Goal: Task Accomplishment & Management: Use online tool/utility

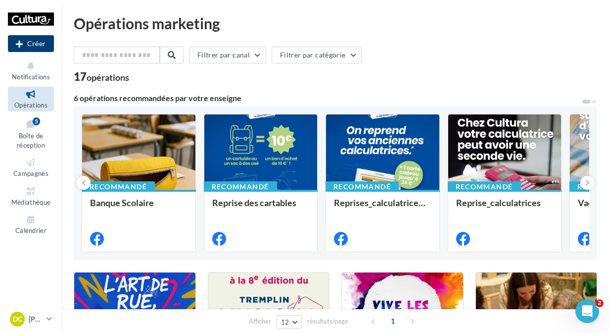
click at [23, 46] on button "Créer" at bounding box center [31, 43] width 46 height 17
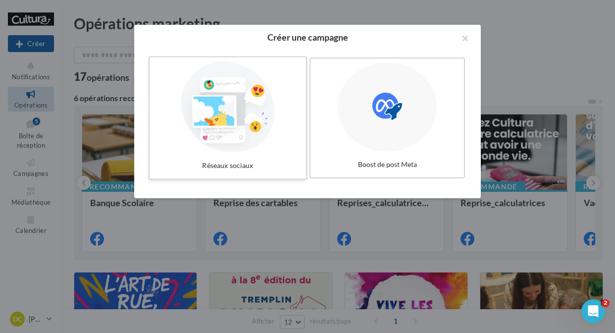
click at [197, 113] on div at bounding box center [227, 106] width 148 height 91
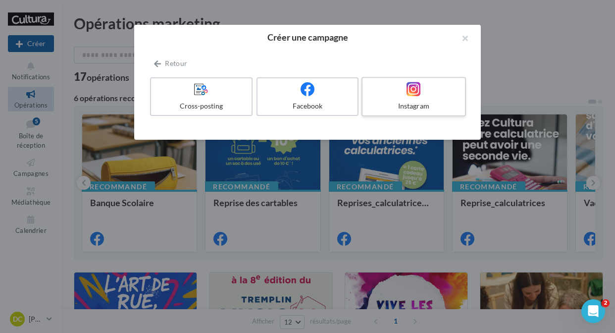
click at [384, 101] on div "Instagram" at bounding box center [413, 106] width 94 height 10
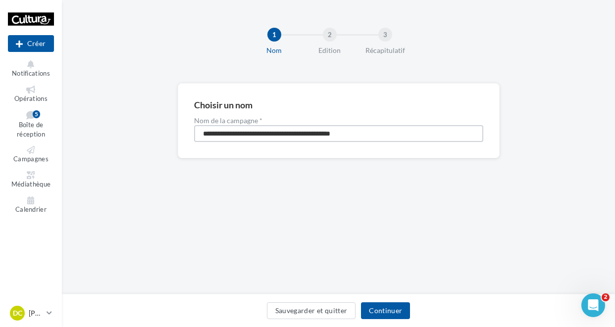
click at [349, 137] on input "**********" at bounding box center [338, 133] width 289 height 17
type input "**********"
click at [377, 305] on button "Continuer" at bounding box center [385, 310] width 49 height 17
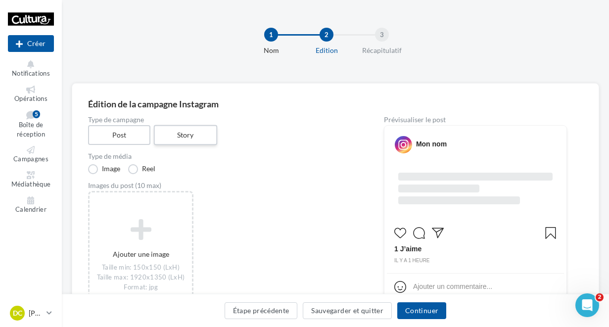
click at [197, 138] on label "Story" at bounding box center [184, 135] width 63 height 20
click at [152, 170] on label "Vidéo" at bounding box center [144, 169] width 32 height 10
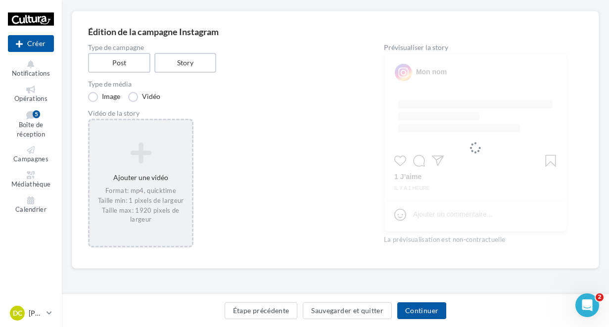
click at [153, 170] on div "Ajouter une vidéo Format: mp4, quicktime Taille min: 1 pixels de largeur Taille…" at bounding box center [141, 183] width 102 height 92
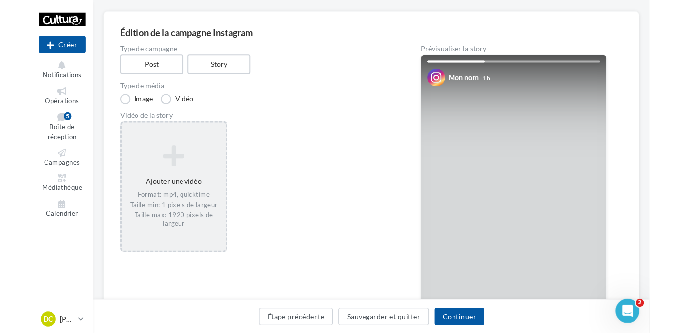
scroll to position [73, 0]
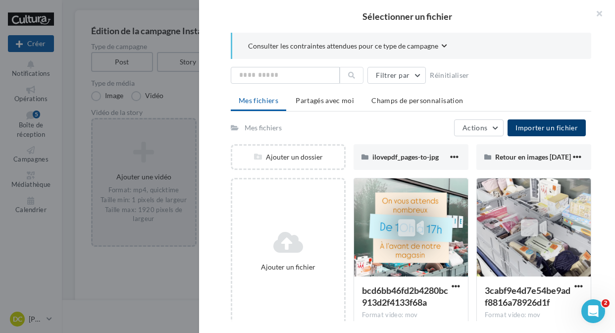
click at [546, 128] on span "Importer un fichier" at bounding box center [546, 127] width 62 height 8
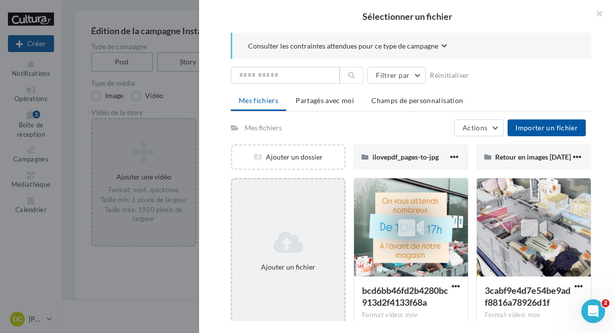
click at [259, 178] on div "Ajouter un fichier" at bounding box center [288, 251] width 115 height 146
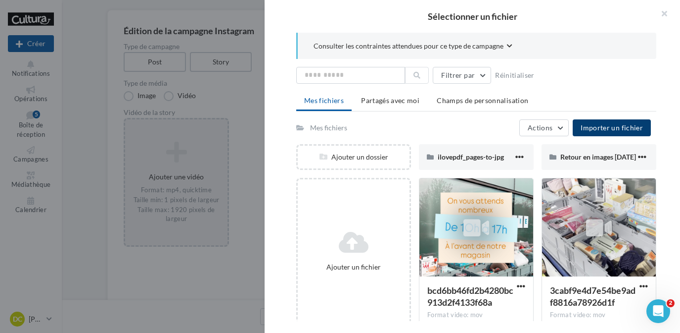
click at [614, 129] on span "Importer un fichier" at bounding box center [612, 127] width 62 height 8
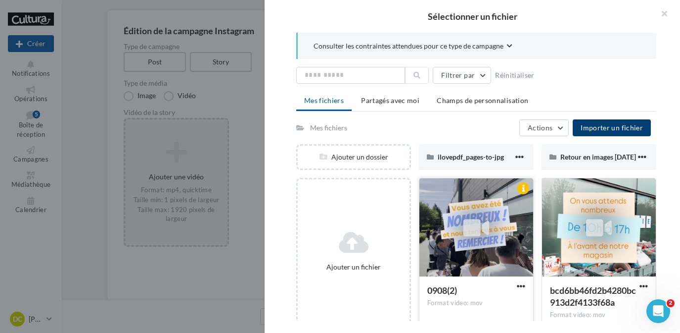
click at [471, 223] on icon at bounding box center [477, 227] width 26 height 23
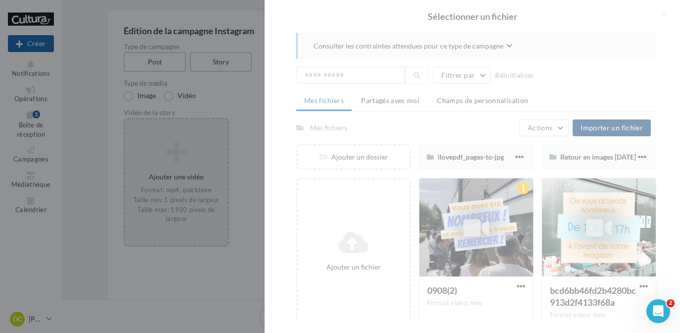
click at [500, 180] on div at bounding box center [473, 166] width 416 height 333
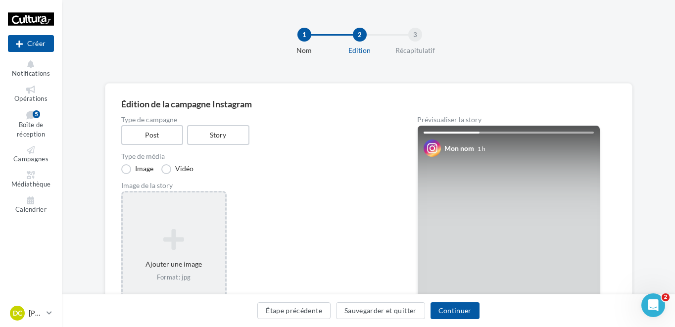
click at [180, 258] on div "Ajouter une image Format: jpg" at bounding box center [174, 255] width 102 height 63
click at [225, 192] on div "Sélectionner un fichier Consulter les contraintes attendues pour ce type de cam…" at bounding box center [174, 192] width 102 height 0
click at [184, 167] on label "Vidéo" at bounding box center [177, 169] width 32 height 10
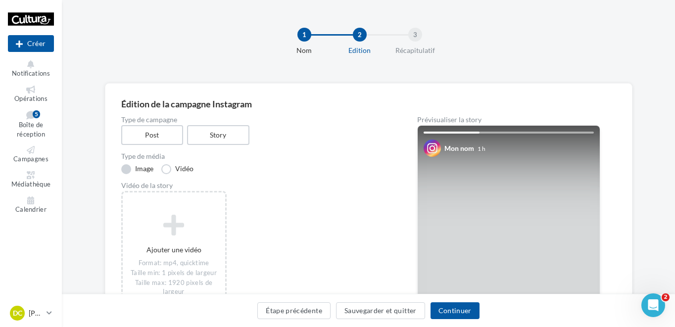
click at [135, 169] on label "Image" at bounding box center [137, 169] width 32 height 10
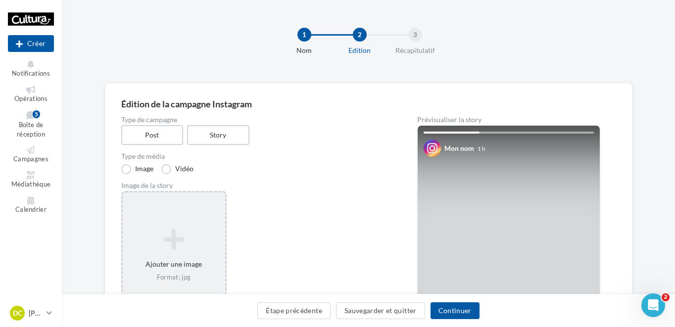
click at [164, 234] on icon at bounding box center [174, 240] width 95 height 24
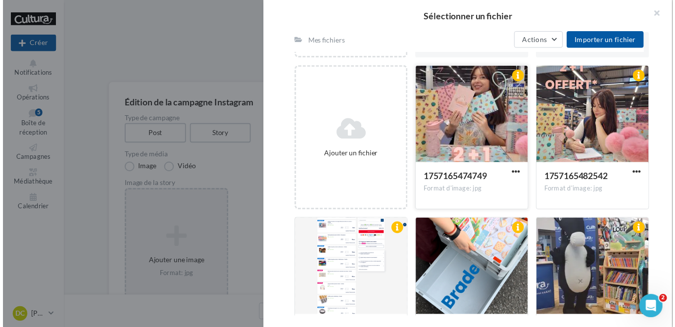
scroll to position [114, 0]
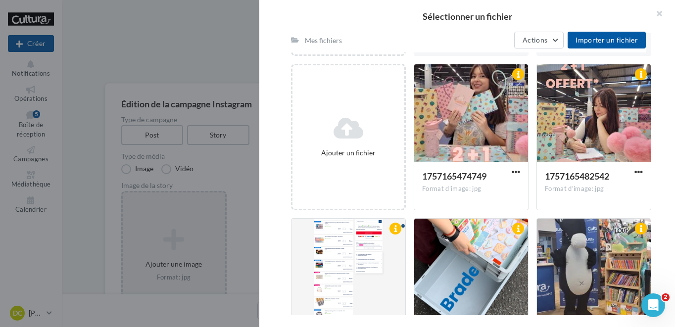
click at [225, 192] on div "Sélectionner un fichier Consulter les contraintes attendues pour ce type de cam…" at bounding box center [174, 192] width 102 height 0
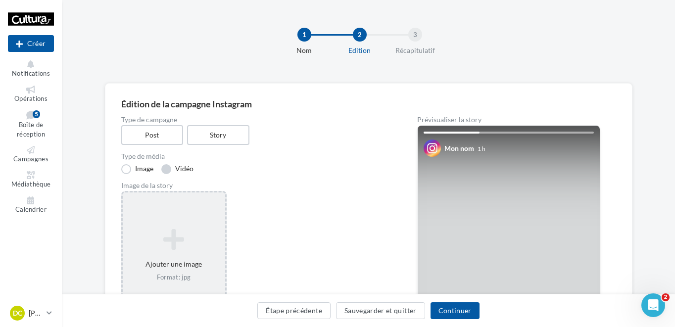
click at [182, 172] on label "Vidéo" at bounding box center [177, 169] width 32 height 10
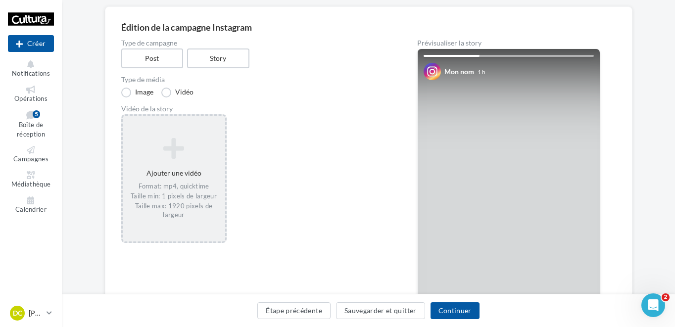
scroll to position [77, 0]
click at [213, 202] on div "Format: mp4, quicktime Taille min: 1 pixels de largeur Taille max: 1920 pixels …" at bounding box center [174, 201] width 95 height 38
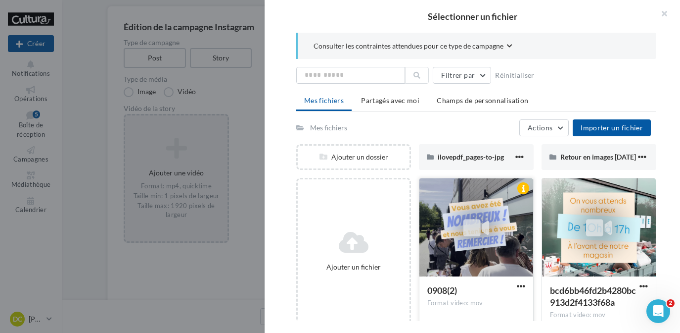
click at [483, 249] on div at bounding box center [477, 227] width 114 height 99
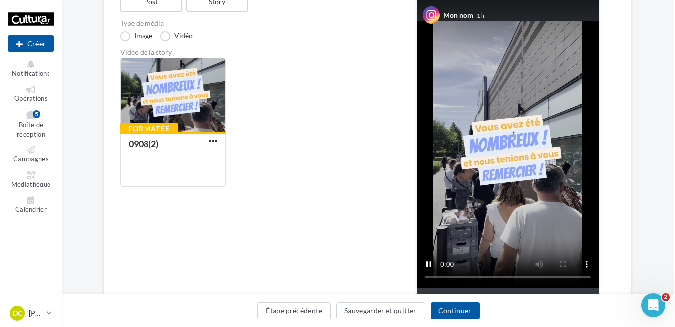
scroll to position [142, 1]
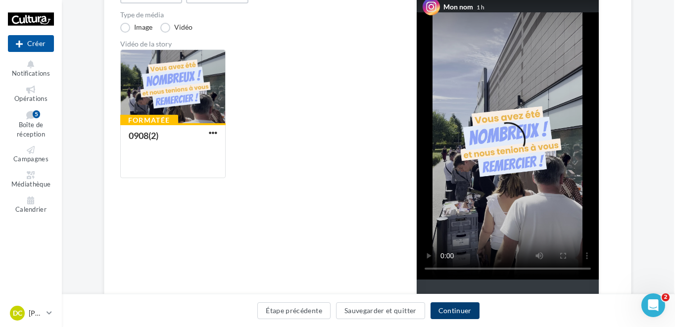
click at [465, 310] on button "Continuer" at bounding box center [454, 310] width 49 height 17
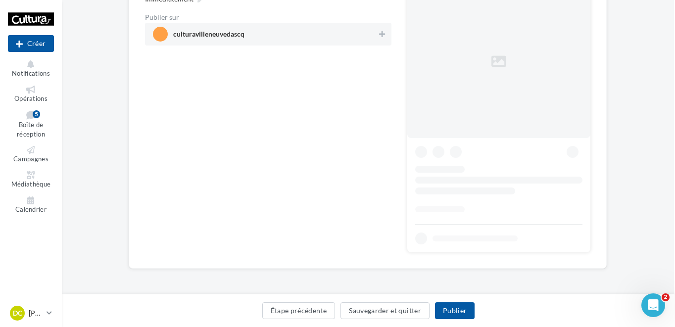
scroll to position [0, 1]
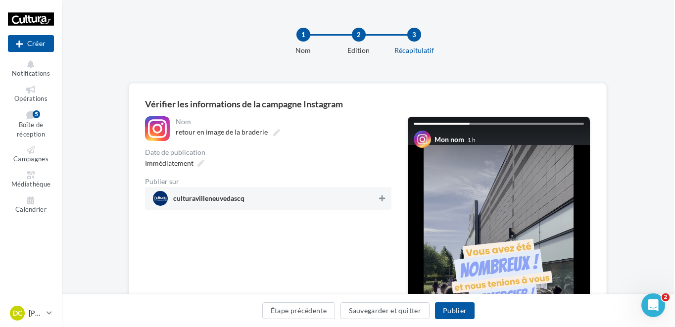
click at [383, 199] on icon at bounding box center [382, 198] width 6 height 7
click at [185, 165] on span "Immédiatement" at bounding box center [169, 163] width 48 height 8
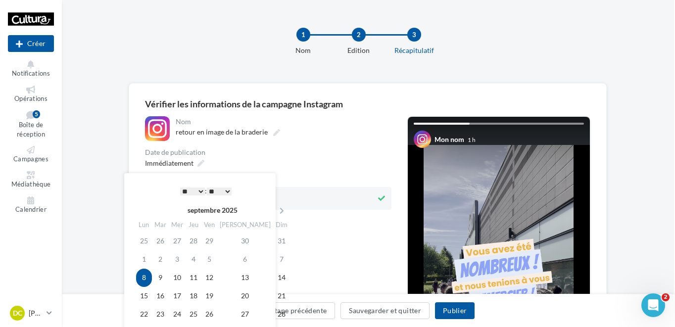
click at [143, 282] on td "8" at bounding box center [144, 278] width 16 height 18
click at [196, 193] on select "* * * * * * * * * * ** ** ** ** ** ** ** ** ** ** ** ** ** **" at bounding box center [192, 192] width 25 height 8
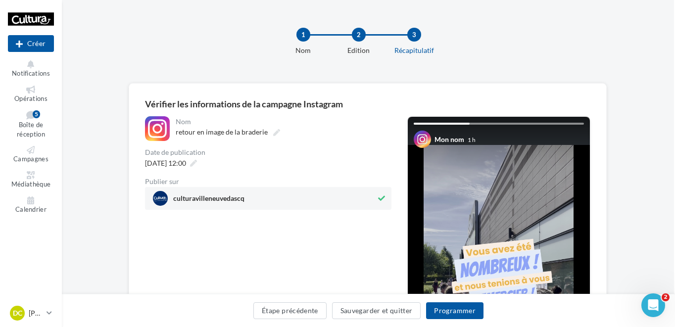
click at [313, 168] on div "08/09/2025 à 12:00" at bounding box center [268, 163] width 246 height 14
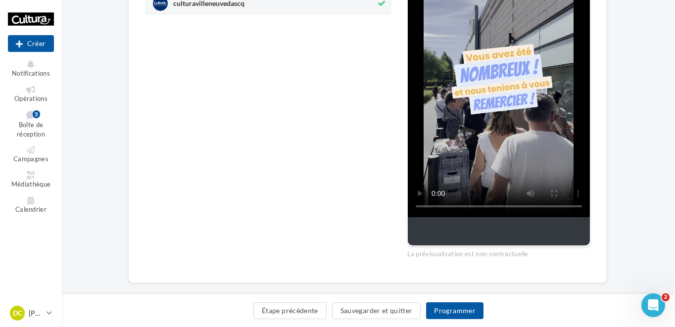
scroll to position [209, 1]
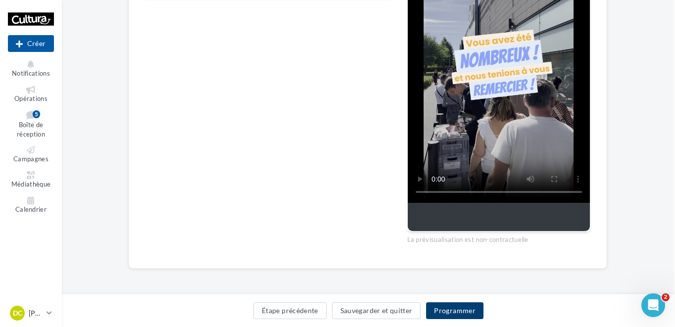
click at [466, 309] on button "Programmer" at bounding box center [454, 310] width 57 height 17
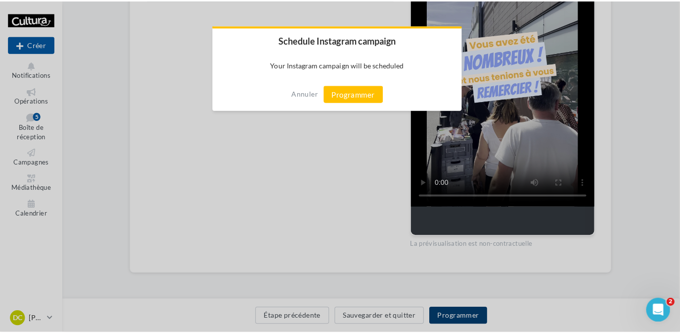
scroll to position [204, 1]
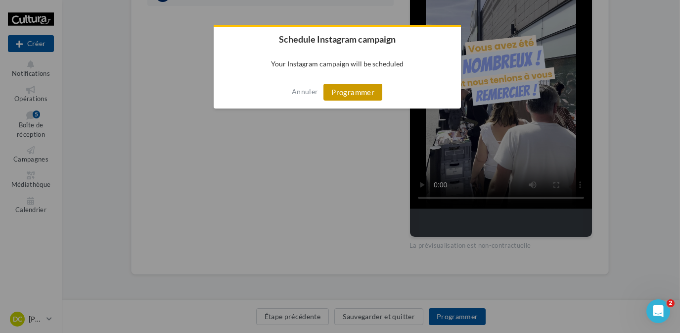
click at [367, 91] on button "Programmer" at bounding box center [353, 92] width 59 height 17
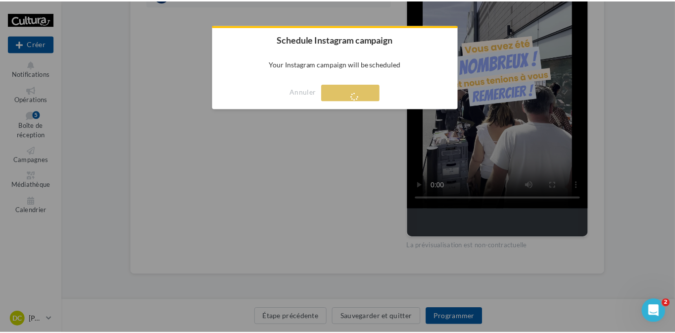
scroll to position [16, 0]
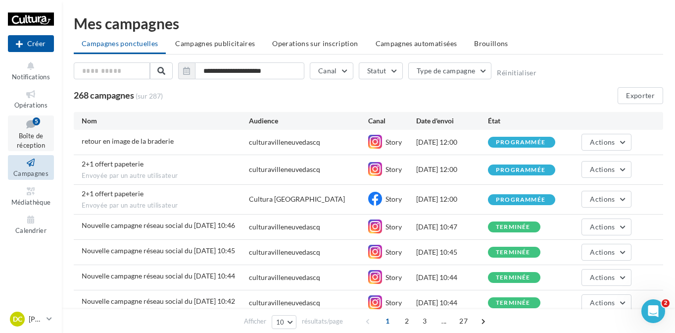
click at [41, 128] on icon at bounding box center [31, 123] width 40 height 13
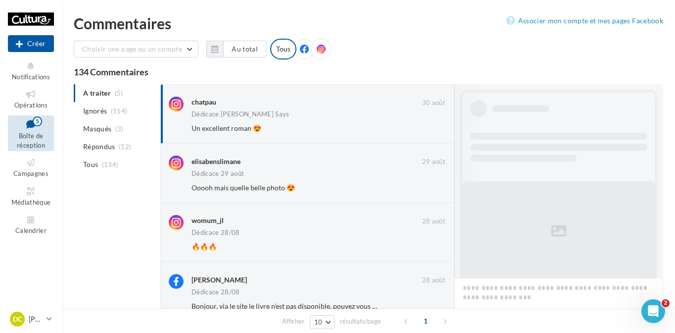
click at [114, 114] on span "(114)" at bounding box center [119, 111] width 17 height 8
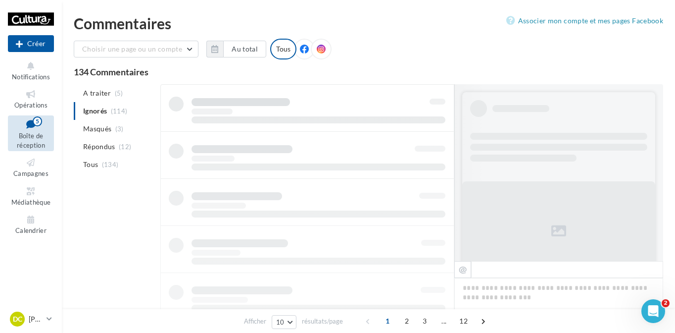
scroll to position [0, 0]
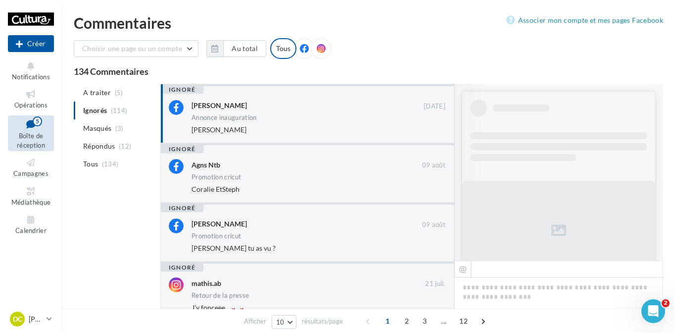
click at [306, 102] on div "[PERSON_NAME]" at bounding box center [307, 105] width 232 height 10
click at [273, 149] on div "ignoré Agns Ntb [DATE] Promotion cricut Coralie EtSteph" at bounding box center [307, 172] width 294 height 59
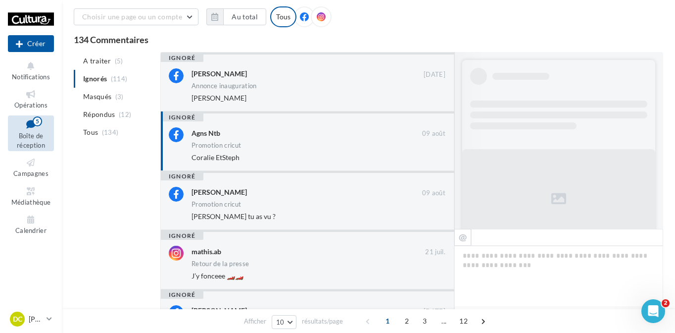
scroll to position [33, 0]
click at [273, 211] on div "[PERSON_NAME] tu as vu ?" at bounding box center [286, 216] width 190 height 10
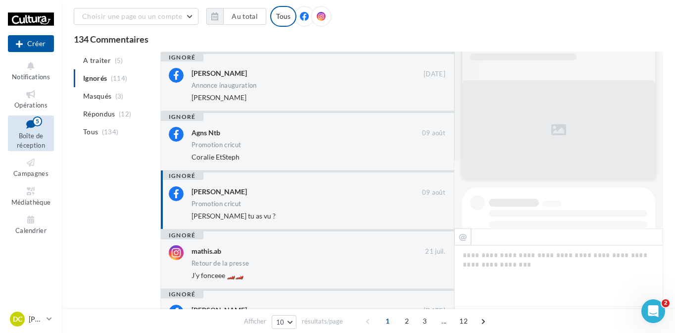
scroll to position [0, 0]
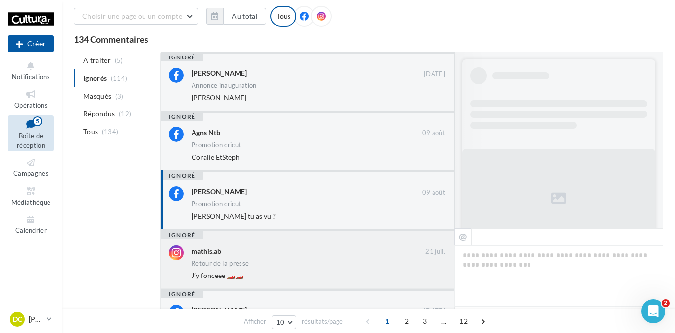
click at [359, 274] on div "J’y fonceee 🏎️🏎️" at bounding box center [286, 275] width 190 height 10
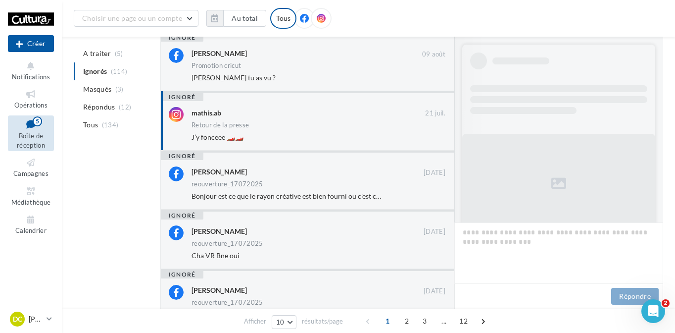
scroll to position [182, 0]
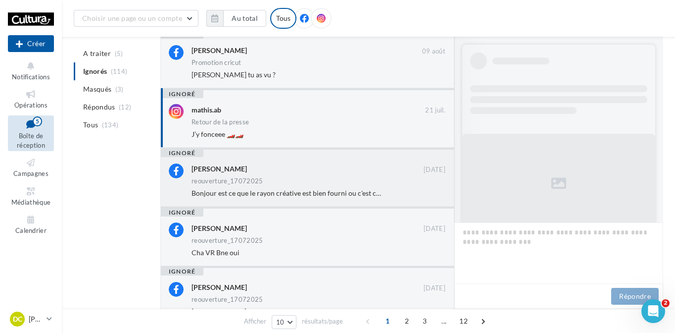
click at [388, 189] on div "[PERSON_NAME] [DATE] reouverture_17072025 Bonjour est ce que le rayon créative …" at bounding box center [318, 180] width 254 height 35
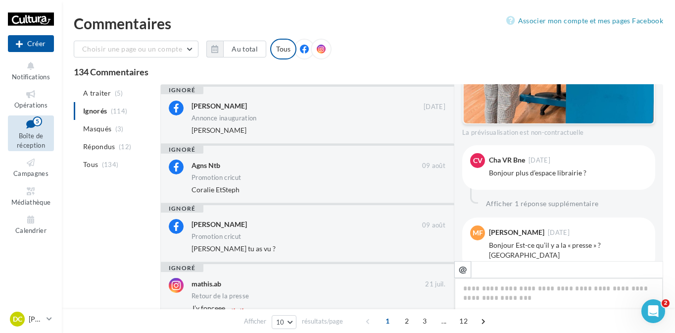
scroll to position [420, 0]
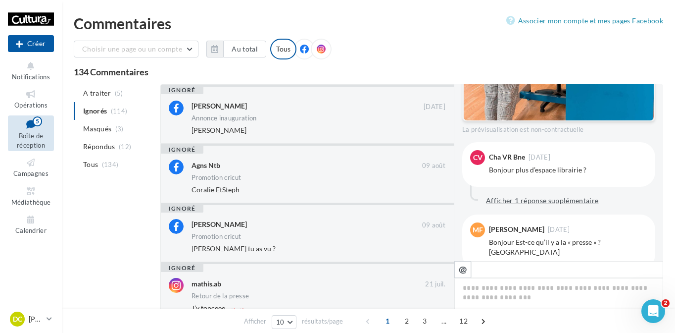
click at [551, 194] on button "Afficher 1 réponse supplémentaire" at bounding box center [542, 200] width 121 height 12
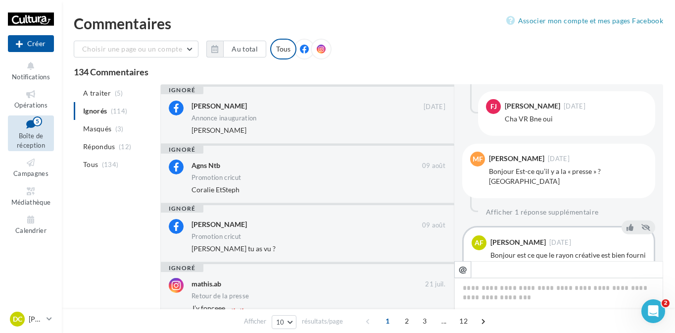
scroll to position [525, 0]
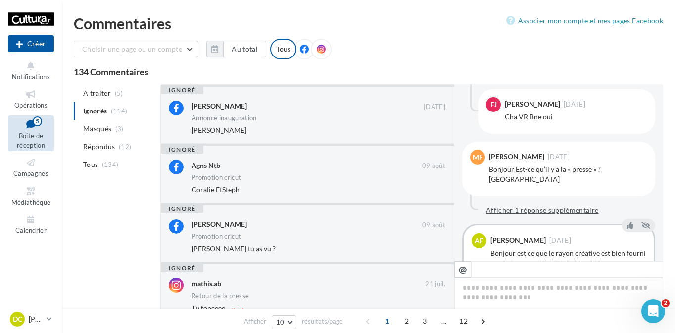
click at [551, 204] on button "Afficher 1 réponse supplémentaire" at bounding box center [542, 210] width 121 height 12
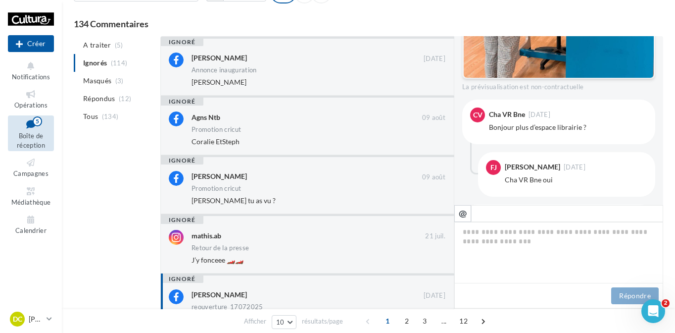
scroll to position [0, 0]
